Goal: Task Accomplishment & Management: Complete application form

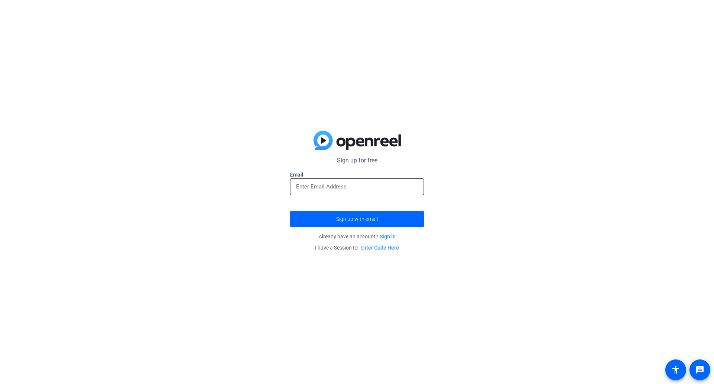
click at [377, 189] on input "email" at bounding box center [357, 186] width 122 height 9
type input "[EMAIL_ADDRESS][DOMAIN_NAME]"
click at [290, 211] on button "Sign up with email" at bounding box center [357, 219] width 134 height 16
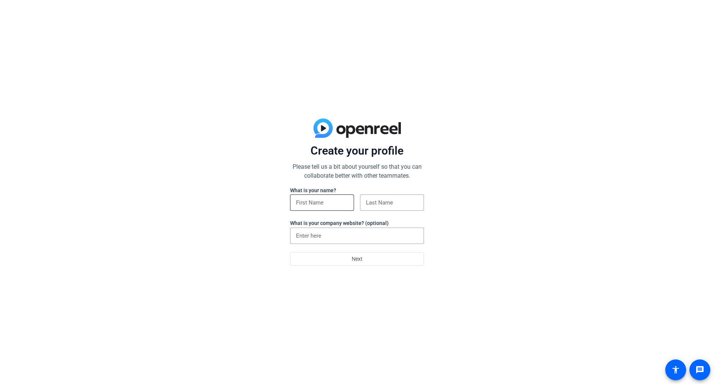
click at [329, 201] on input at bounding box center [322, 202] width 52 height 9
type input "Yanyu"
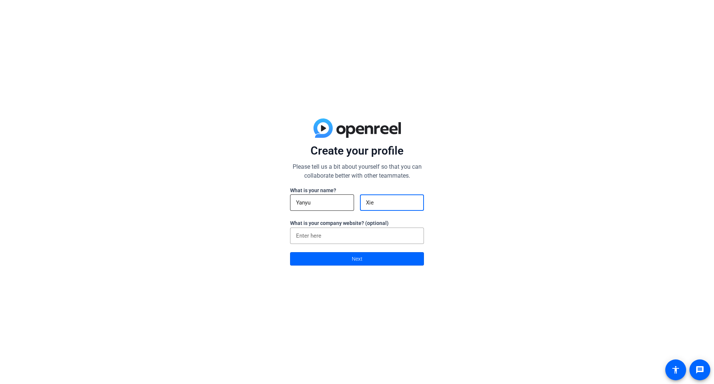
type input "Xie"
click at [324, 201] on input "Yanyu" at bounding box center [322, 202] width 52 height 9
click at [310, 238] on input at bounding box center [357, 235] width 122 height 9
click at [327, 258] on span at bounding box center [357, 259] width 133 height 18
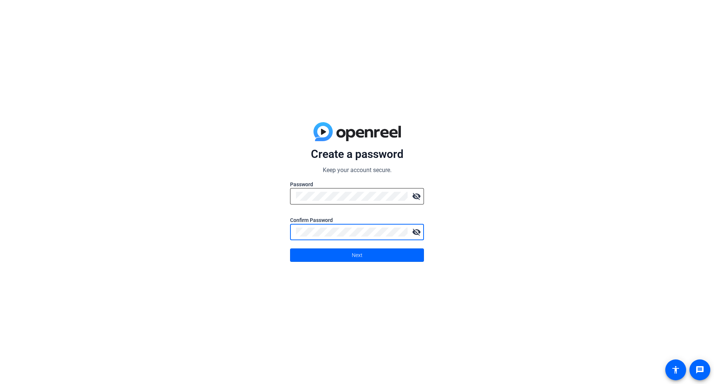
click button "Next" at bounding box center [357, 254] width 134 height 13
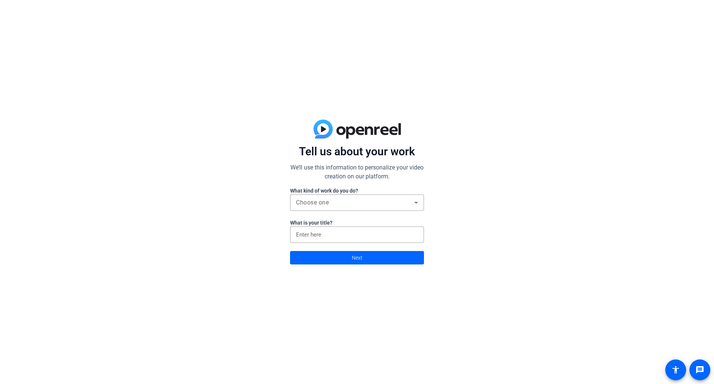
click at [377, 211] on div at bounding box center [357, 215] width 134 height 8
click at [379, 204] on div "Choose one" at bounding box center [355, 202] width 118 height 9
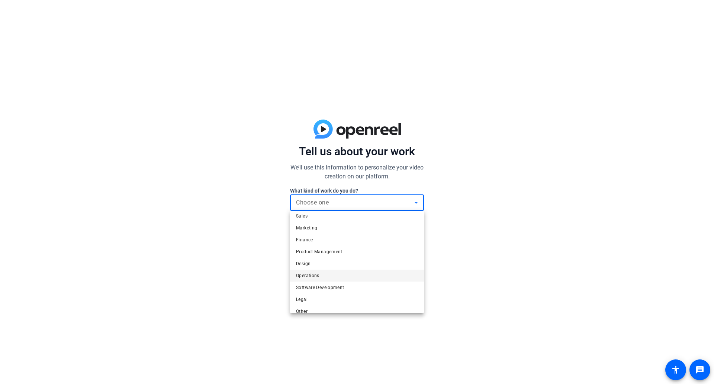
scroll to position [23, 0]
click at [346, 306] on mat-option "Other" at bounding box center [357, 304] width 134 height 12
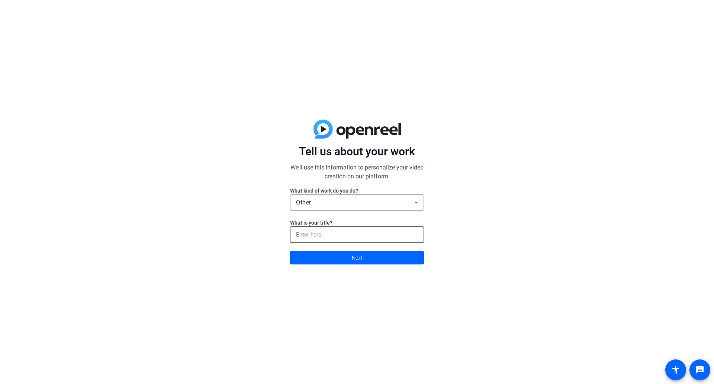
click at [365, 229] on div at bounding box center [357, 234] width 122 height 16
click at [363, 235] on input at bounding box center [357, 234] width 122 height 9
type input "Business Analyst"
click at [328, 252] on span at bounding box center [357, 258] width 133 height 18
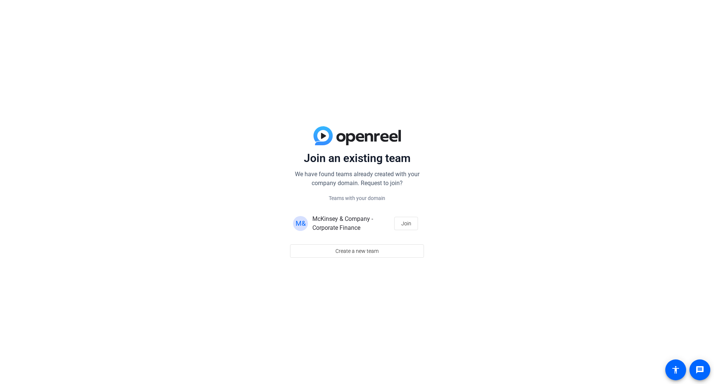
click at [355, 226] on span "McKinsey & Company - Corporate Finance" at bounding box center [343, 223] width 61 height 16
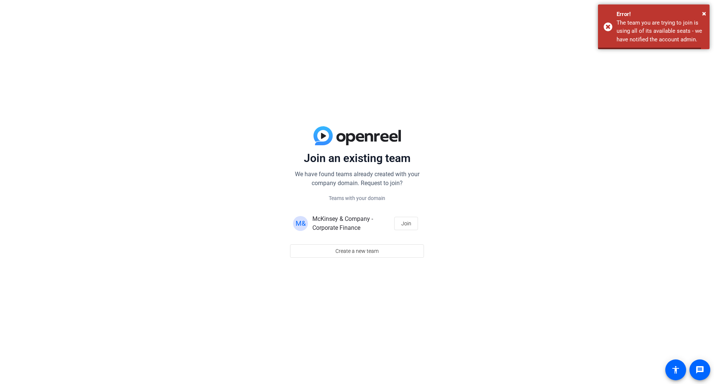
click at [298, 223] on span "M&" at bounding box center [301, 223] width 10 height 8
click at [338, 250] on span "Create a new team" at bounding box center [357, 251] width 43 height 14
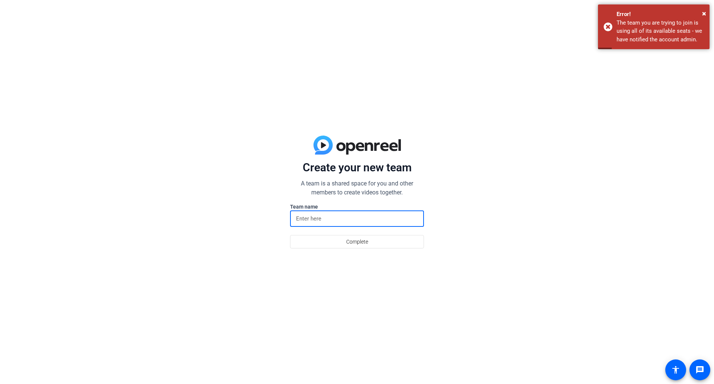
click at [337, 216] on input at bounding box center [357, 218] width 122 height 9
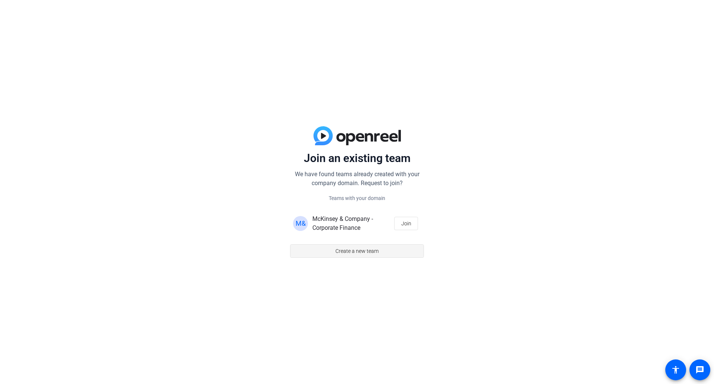
click at [356, 254] on span "Create a new team" at bounding box center [357, 251] width 43 height 14
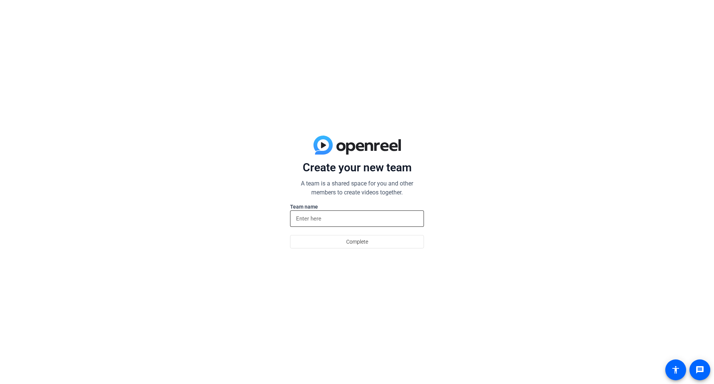
click at [332, 212] on div at bounding box center [357, 218] width 122 height 16
click at [329, 220] on input at bounding box center [357, 218] width 122 height 9
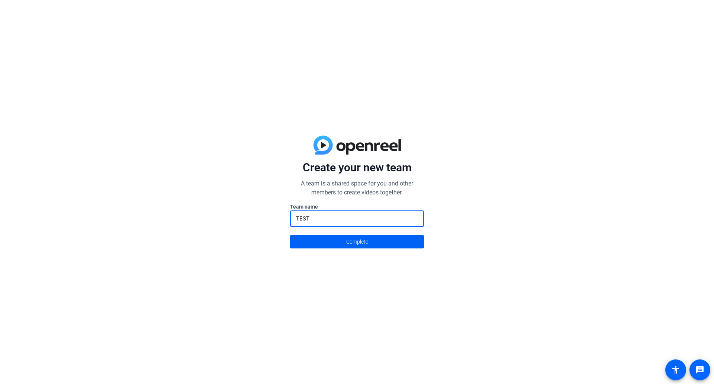
type input "TEST"
click at [331, 243] on span at bounding box center [357, 242] width 133 height 18
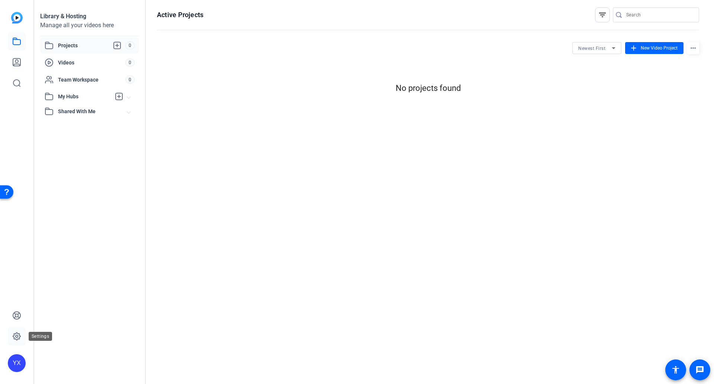
click at [17, 336] on icon at bounding box center [16, 336] width 9 height 9
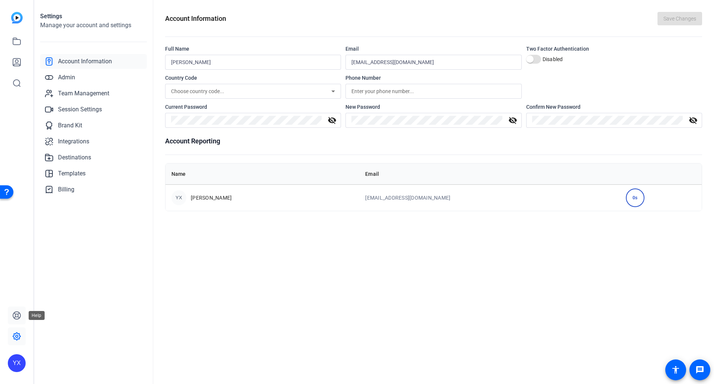
click at [15, 317] on icon at bounding box center [16, 314] width 7 height 7
